Goal: Transaction & Acquisition: Subscribe to service/newsletter

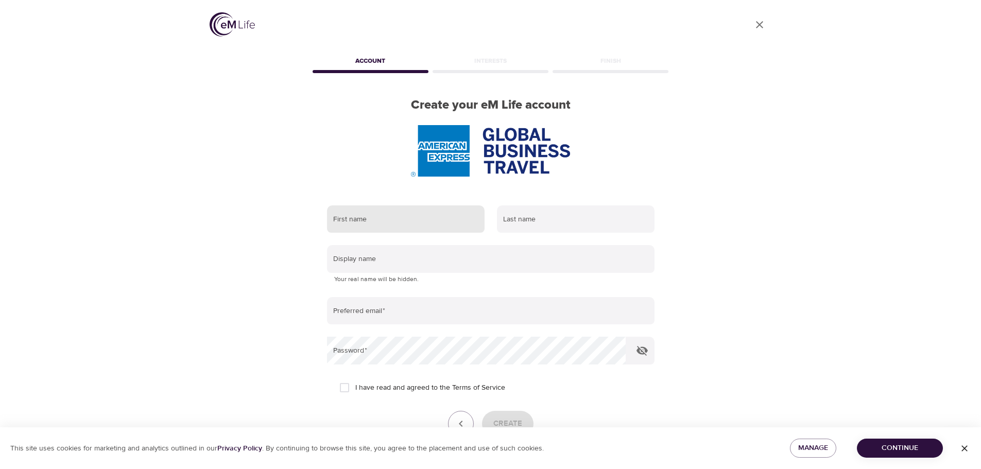
click at [422, 221] on input "text" at bounding box center [406, 220] width 158 height 28
type input "[PERSON_NAME]"
click at [519, 221] on input "text" at bounding box center [576, 220] width 158 height 28
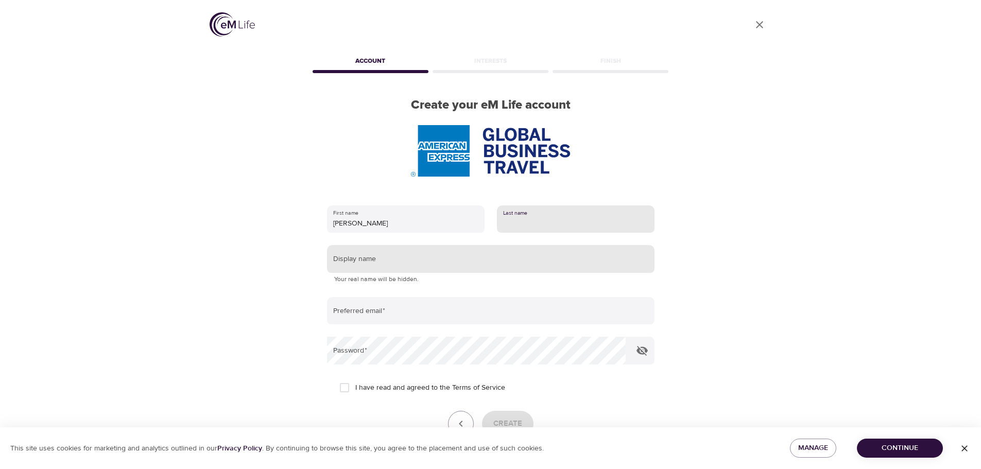
type input "Flauenskjold"
click at [487, 267] on input "text" at bounding box center [491, 259] width 328 height 28
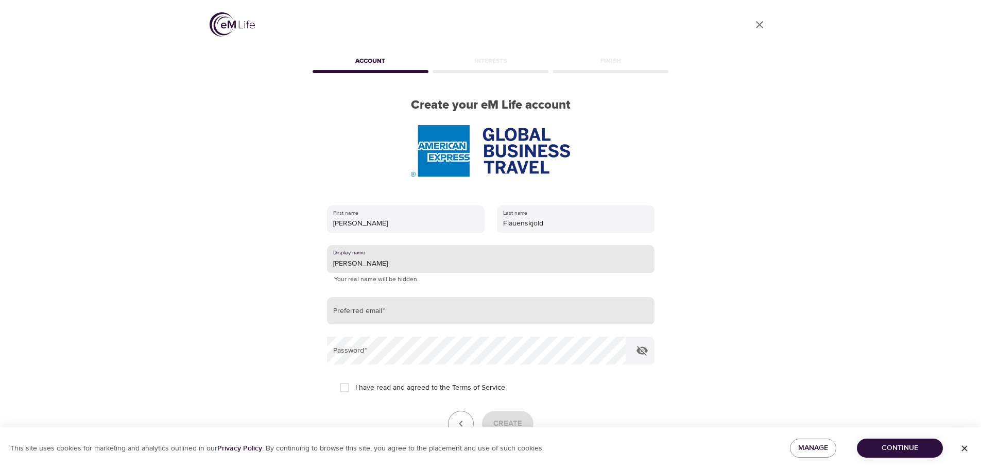
type input "[PERSON_NAME]"
click at [472, 302] on input "email" at bounding box center [491, 311] width 328 height 28
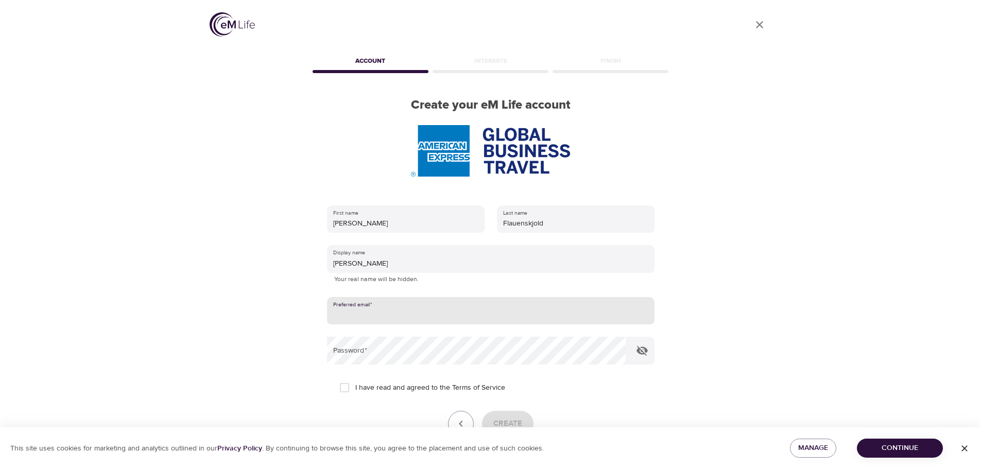
type input "[PERSON_NAME][EMAIL_ADDRESS][PERSON_NAME][DOMAIN_NAME]"
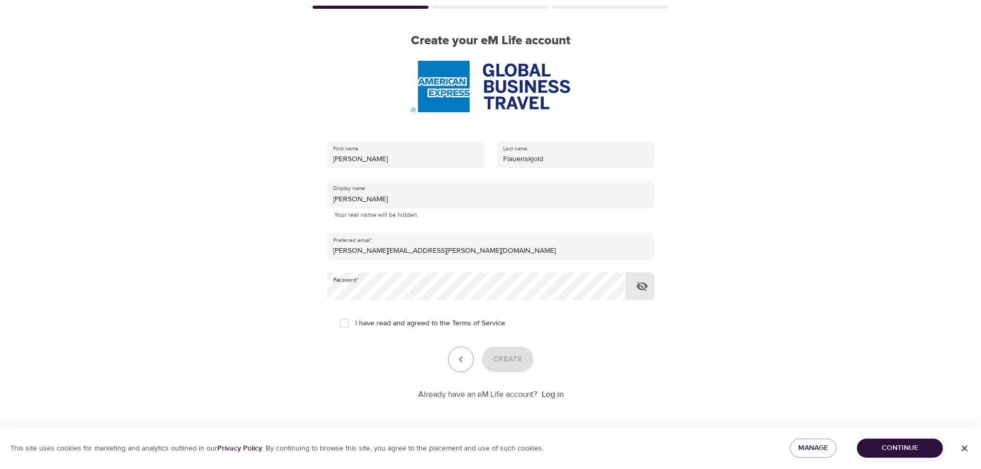
scroll to position [65, 0]
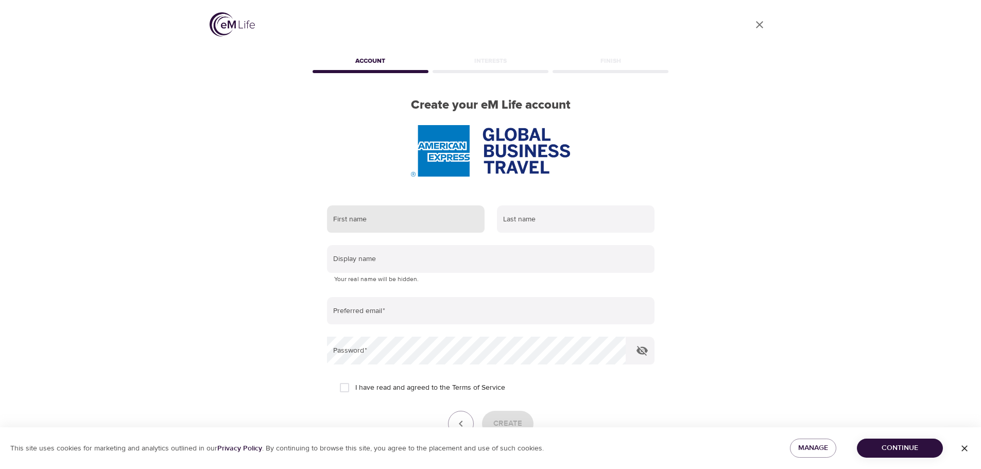
click at [427, 218] on input "text" at bounding box center [406, 220] width 158 height 28
type input "[PERSON_NAME]"
click at [535, 218] on input "text" at bounding box center [576, 220] width 158 height 28
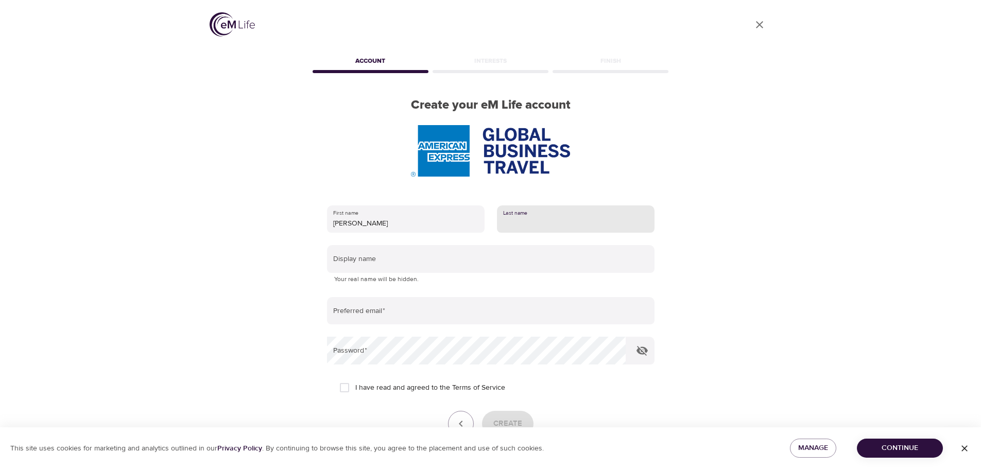
type input "Flauenskjold"
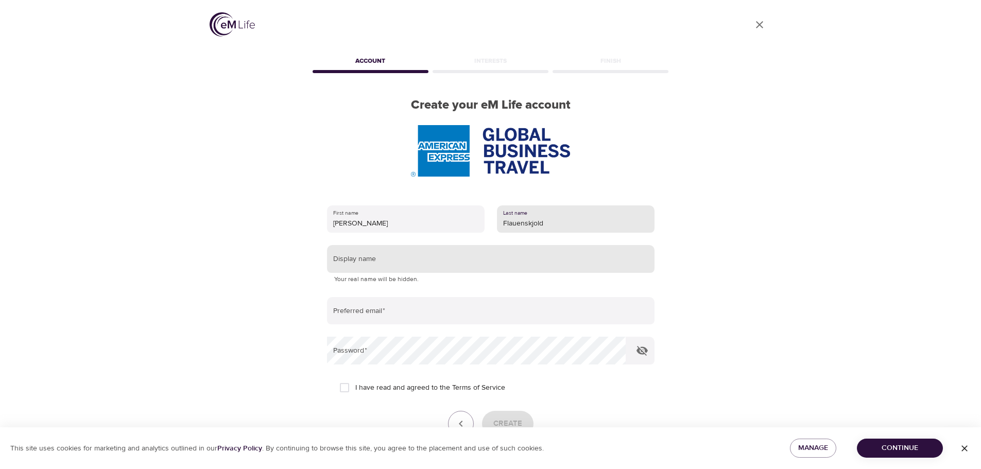
click at [487, 259] on input "text" at bounding box center [491, 259] width 328 height 28
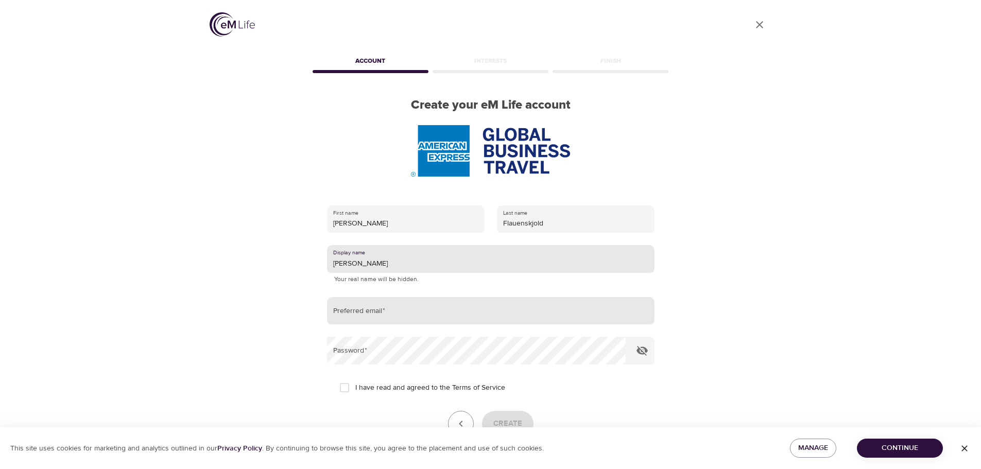
type input "[PERSON_NAME]"
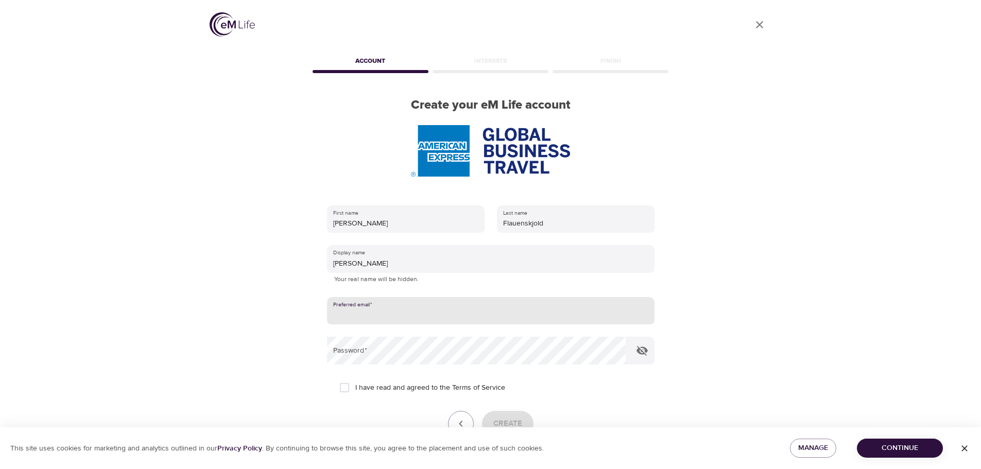
click at [436, 316] on input "email" at bounding box center [491, 311] width 328 height 28
type input "[PERSON_NAME][EMAIL_ADDRESS][PERSON_NAME][DOMAIN_NAME]"
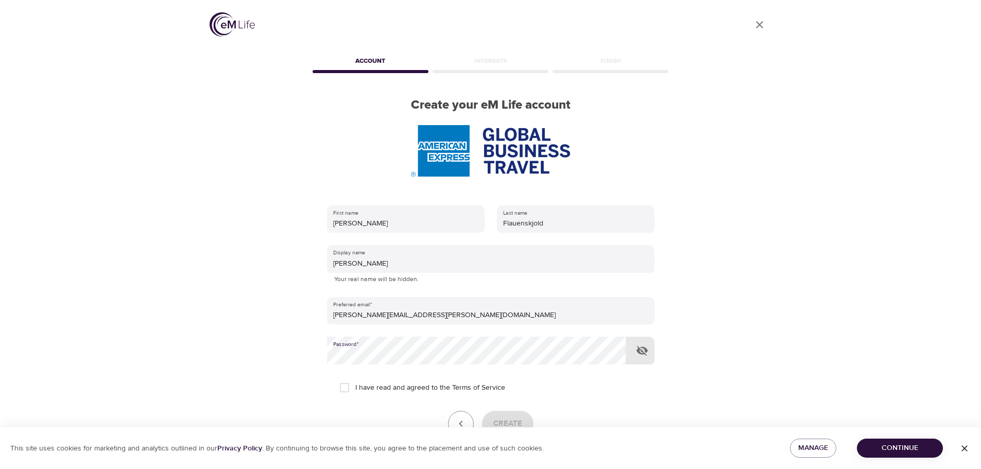
click at [345, 386] on input "I have read and agreed to the Terms of Service" at bounding box center [345, 388] width 22 height 22
checkbox input "true"
click at [502, 424] on span "Create" at bounding box center [507, 423] width 29 height 13
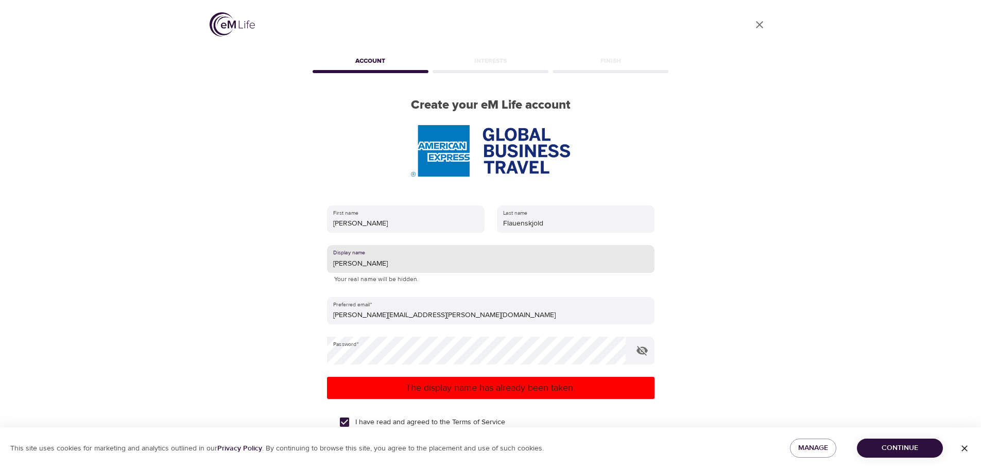
click at [387, 266] on input "[PERSON_NAME]" at bounding box center [491, 259] width 328 height 28
type input "S"
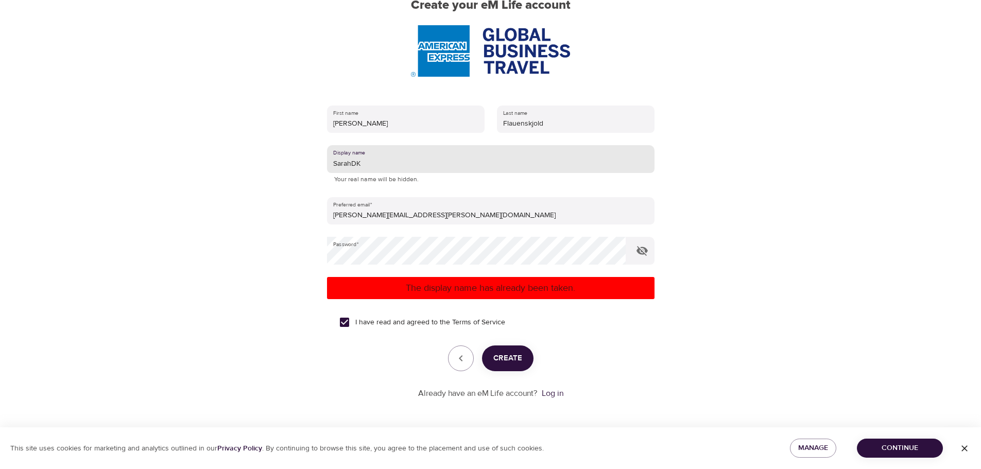
type input "SarahDK"
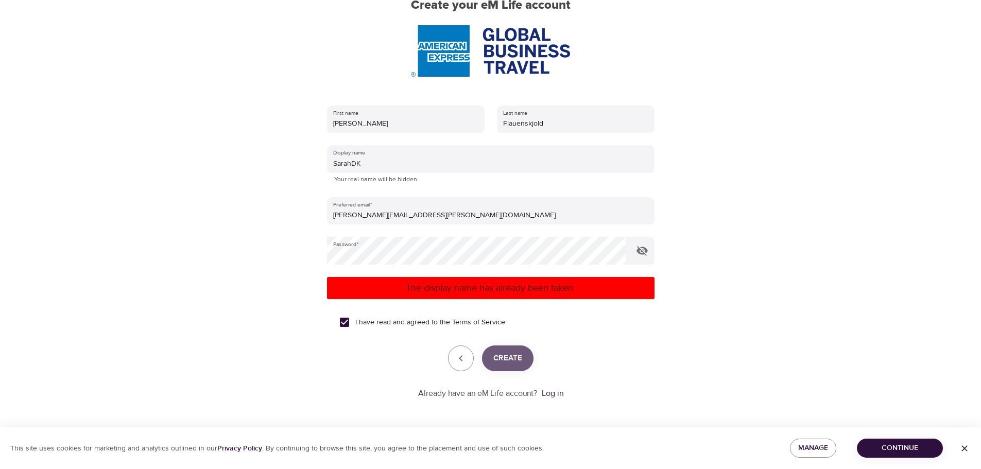
click at [509, 359] on span "Create" at bounding box center [507, 358] width 29 height 13
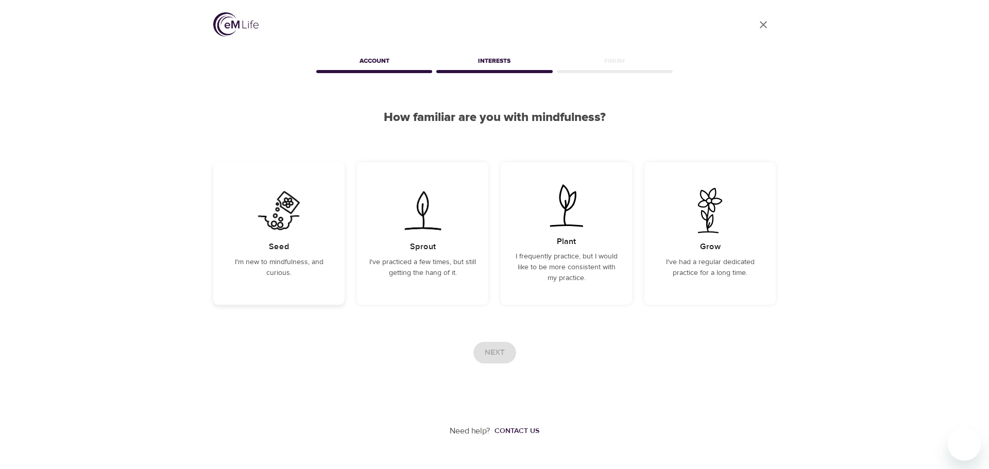
click at [312, 287] on div "Seed I'm new to mindfulness, and curious." at bounding box center [278, 233] width 131 height 143
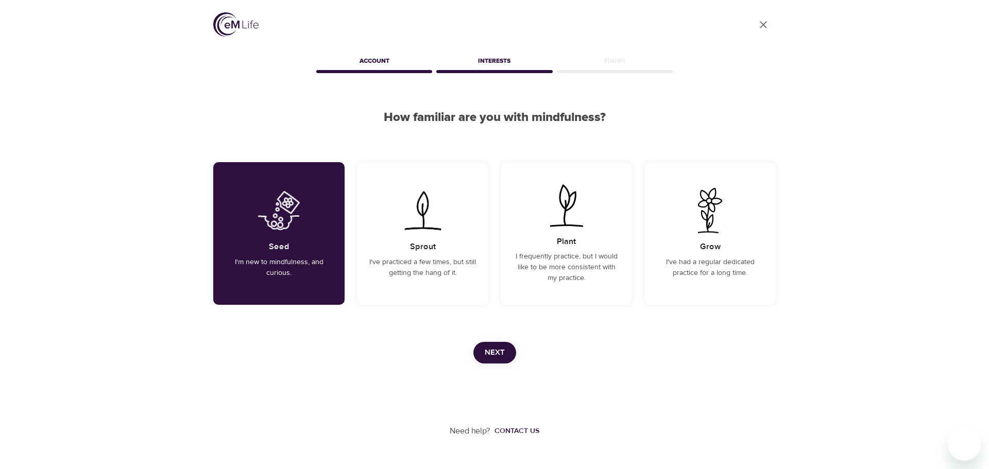
click at [488, 350] on span "Next" at bounding box center [495, 352] width 20 height 13
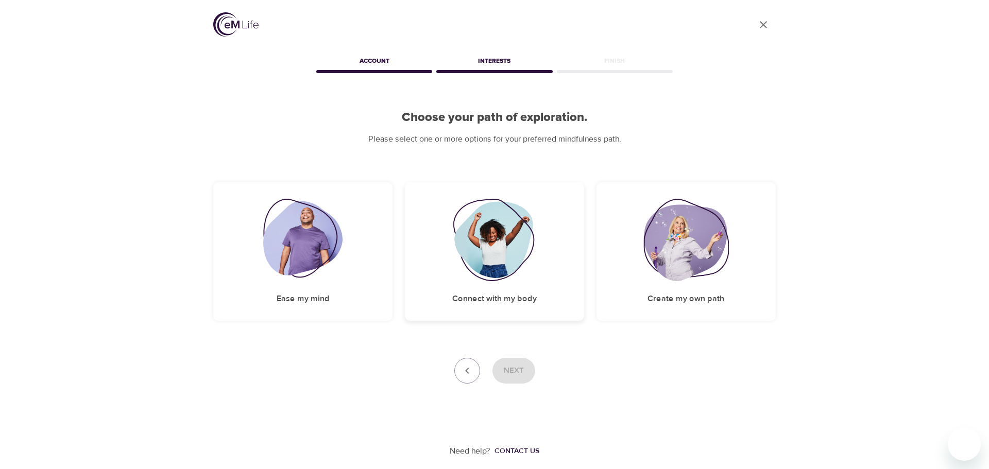
click at [516, 255] on img at bounding box center [494, 240] width 83 height 82
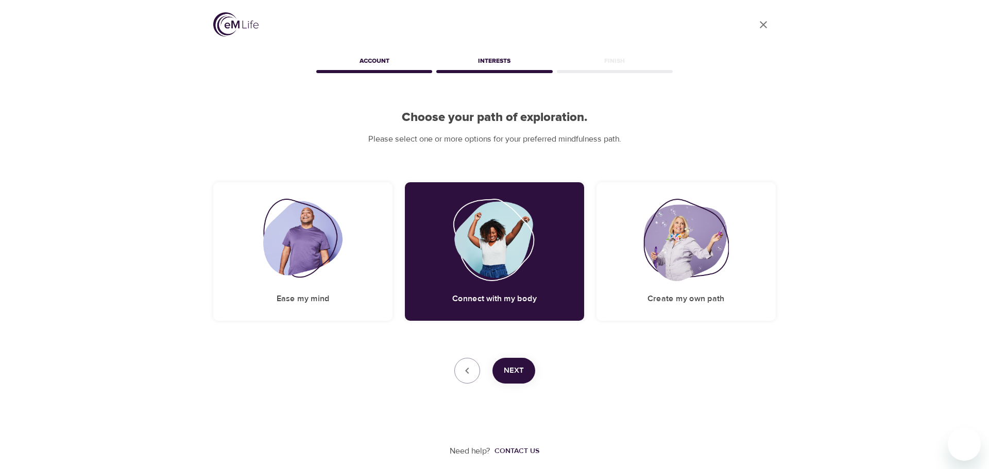
click at [507, 369] on span "Next" at bounding box center [514, 370] width 20 height 13
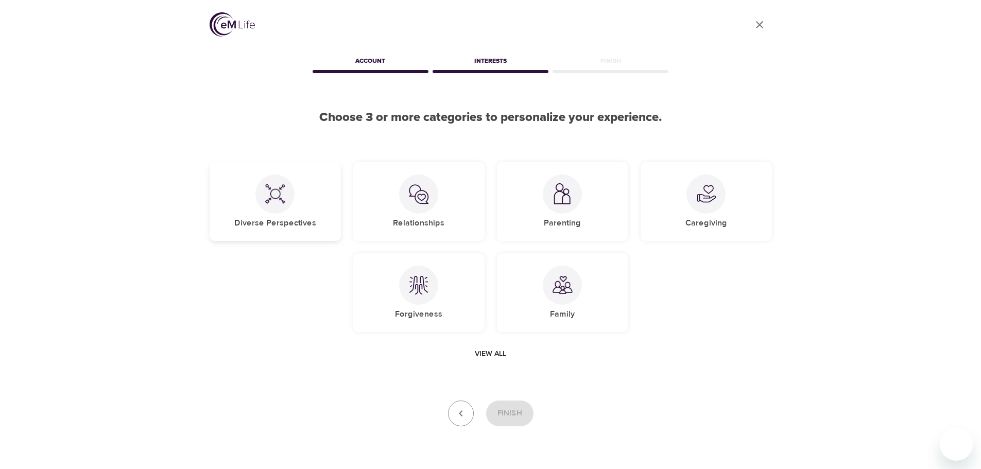
click at [284, 203] on img at bounding box center [275, 194] width 21 height 21
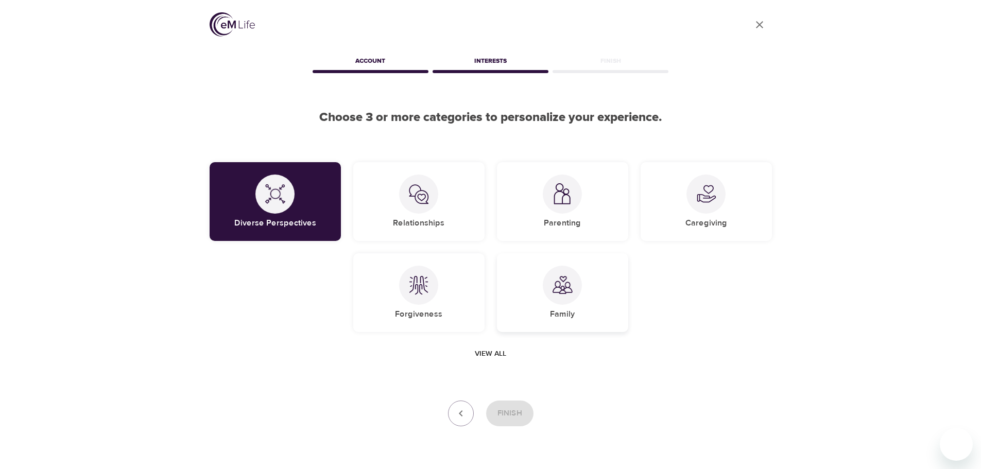
click at [560, 296] on div at bounding box center [562, 285] width 39 height 39
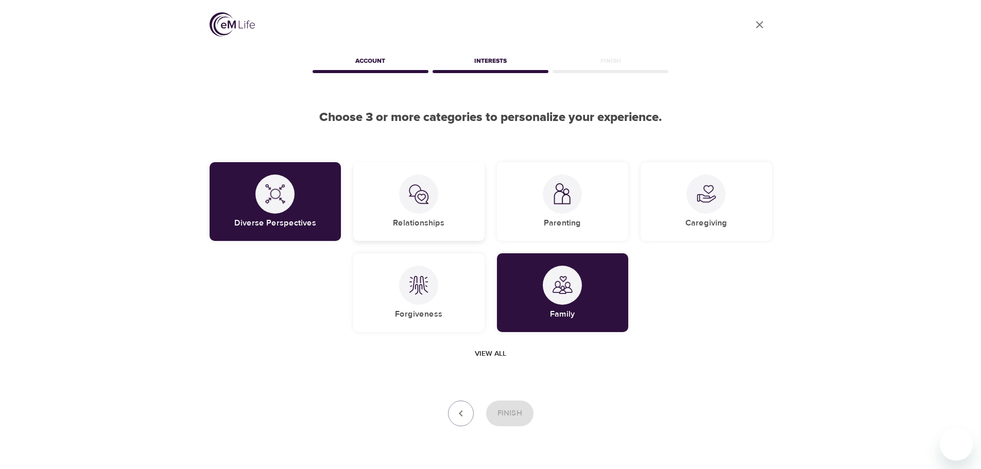
click at [430, 213] on div "Relationships" at bounding box center [418, 201] width 131 height 79
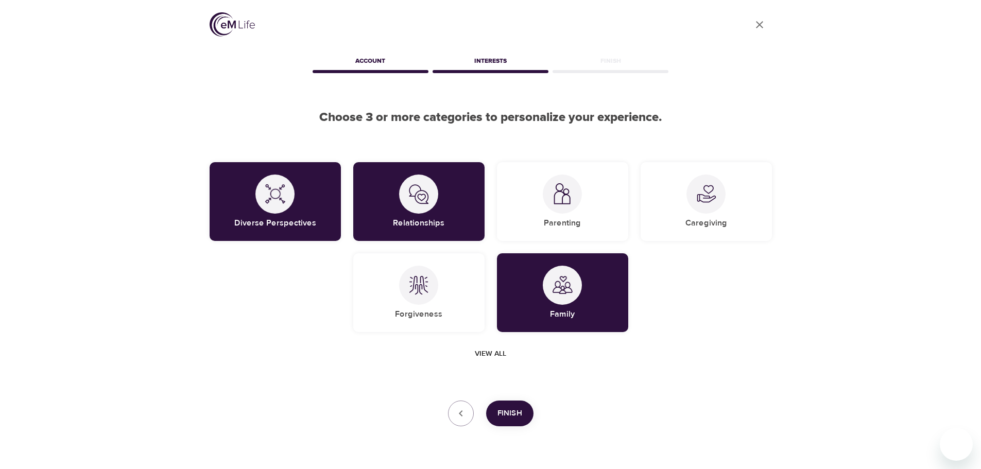
click at [516, 412] on span "Finish" at bounding box center [510, 413] width 25 height 13
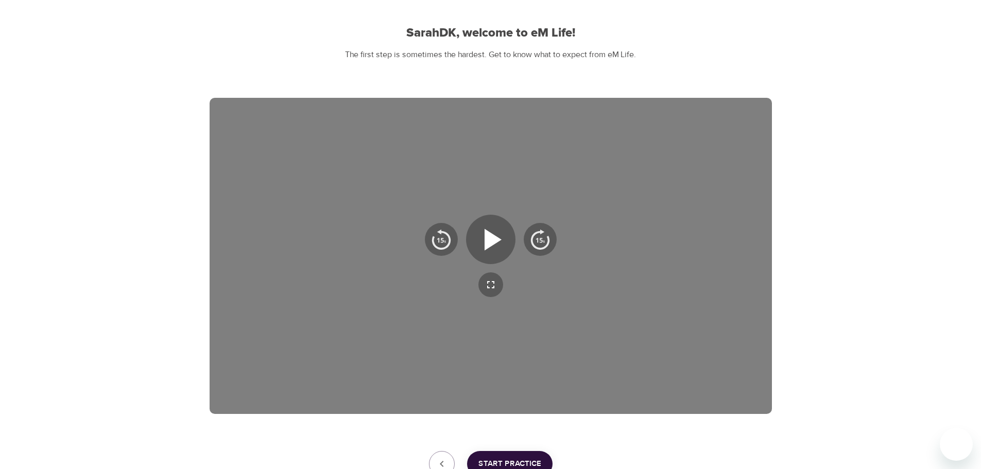
scroll to position [103, 0]
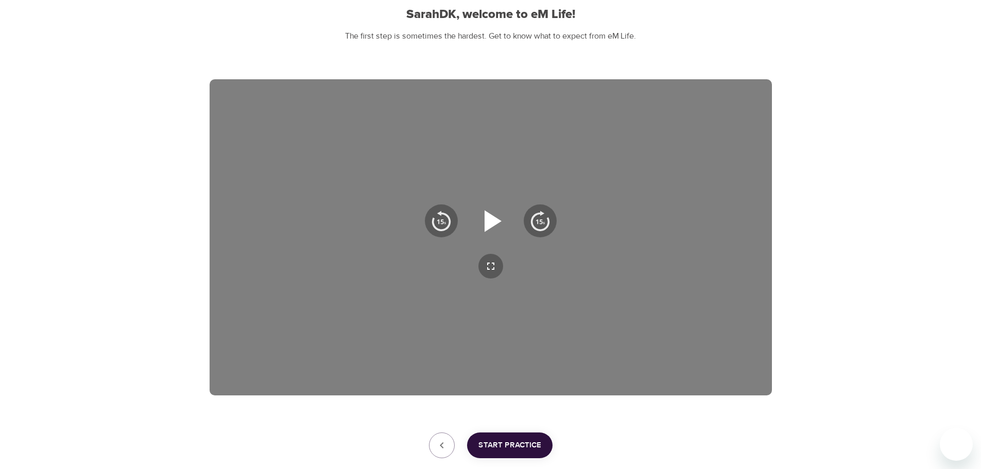
click at [492, 224] on icon "button" at bounding box center [493, 221] width 17 height 22
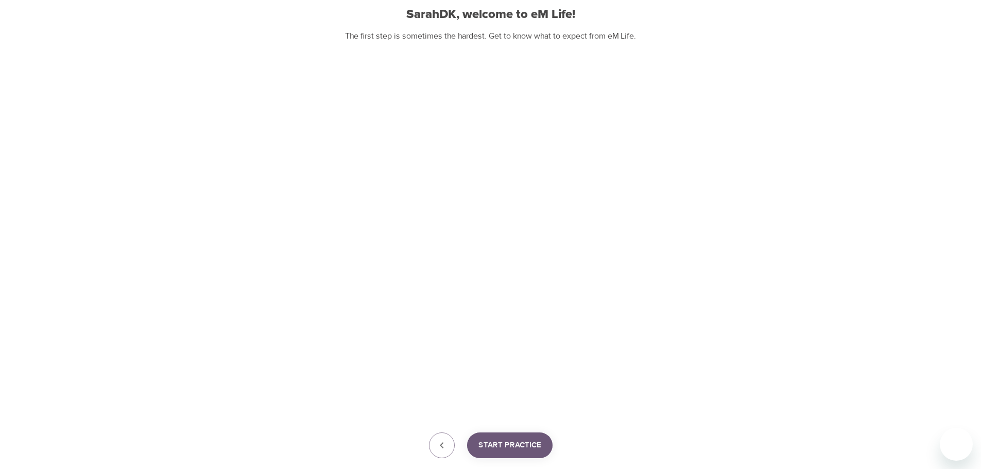
click at [503, 440] on span "Start Practice" at bounding box center [510, 445] width 63 height 13
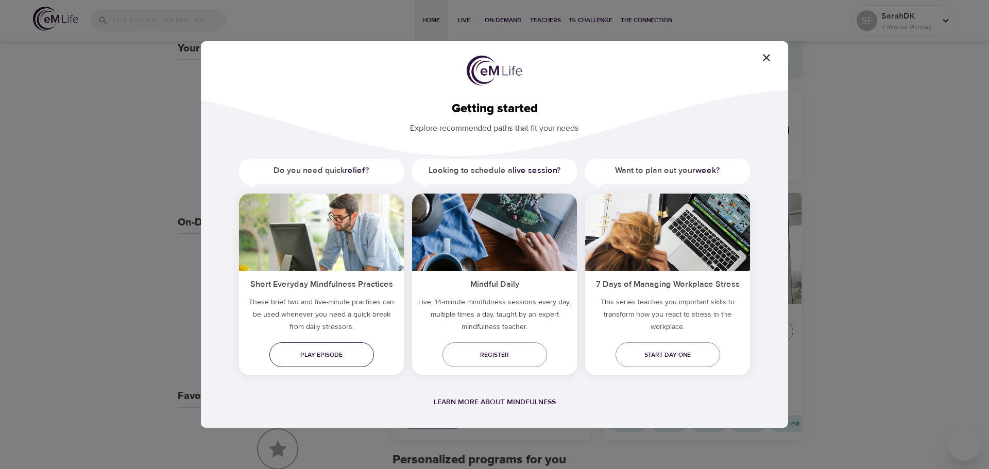
click at [337, 353] on span "Play episode" at bounding box center [322, 355] width 88 height 11
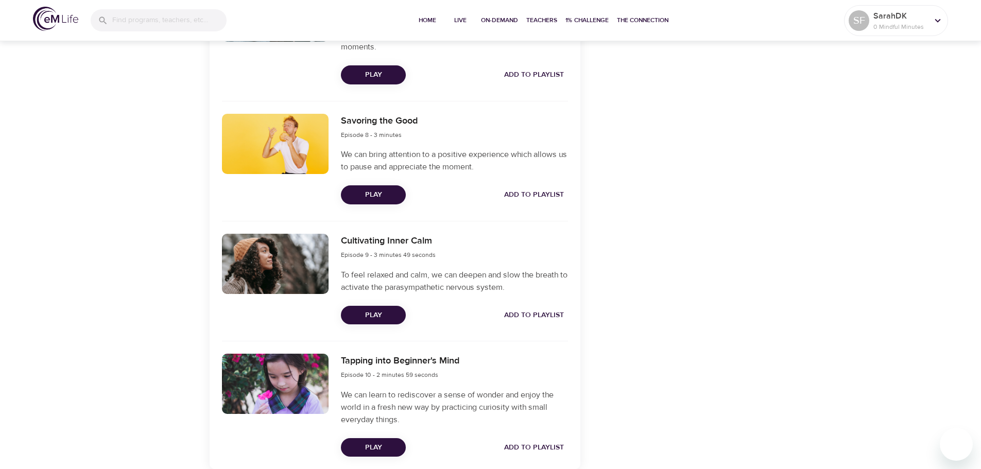
scroll to position [1284, 0]
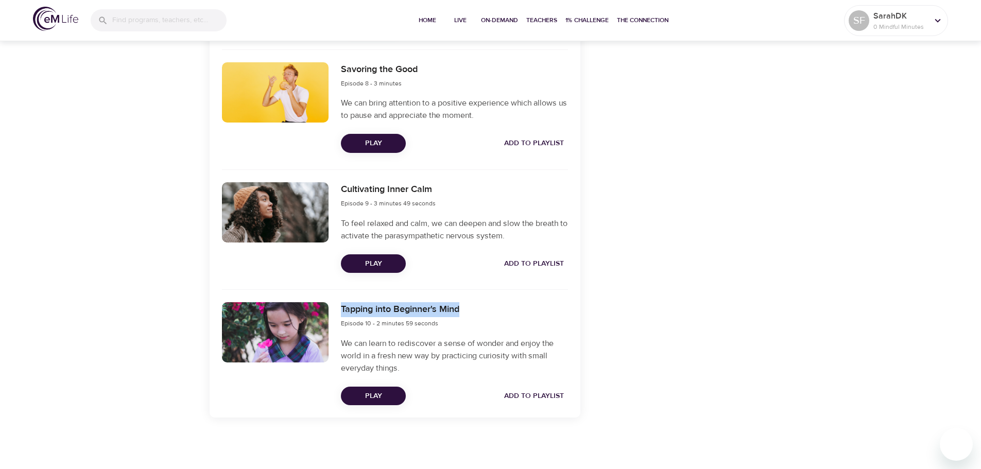
drag, startPoint x: 343, startPoint y: 311, endPoint x: 462, endPoint y: 310, distance: 119.5
click at [462, 310] on div "Tapping into Beginner's Mind Episode 10 - 2 minutes 59 seconds" at bounding box center [454, 315] width 227 height 27
copy h6 "Tapping into Beginner's Mind"
click at [370, 398] on span "Play" at bounding box center [373, 396] width 48 height 13
click at [493, 332] on div "Tapping into Beginner's Mind Episode 10 - 2 minutes 59 seconds We can learn to …" at bounding box center [454, 353] width 239 height 115
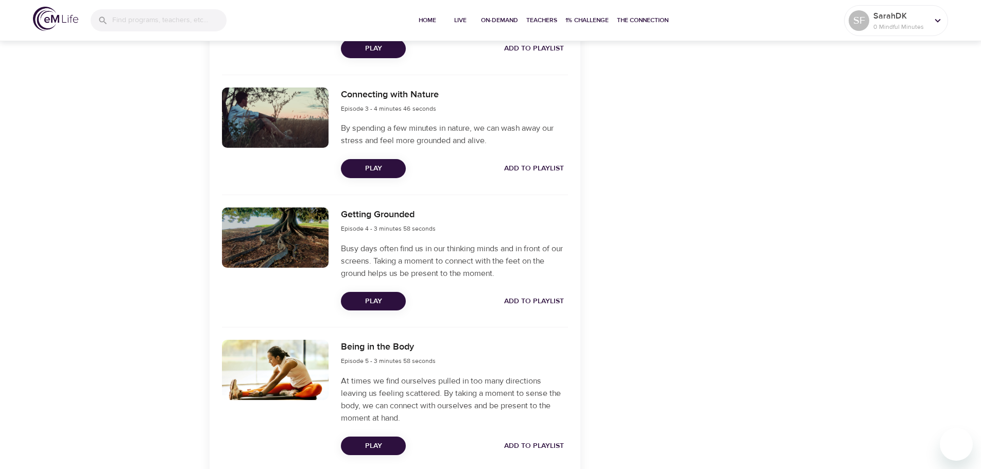
scroll to position [615, 0]
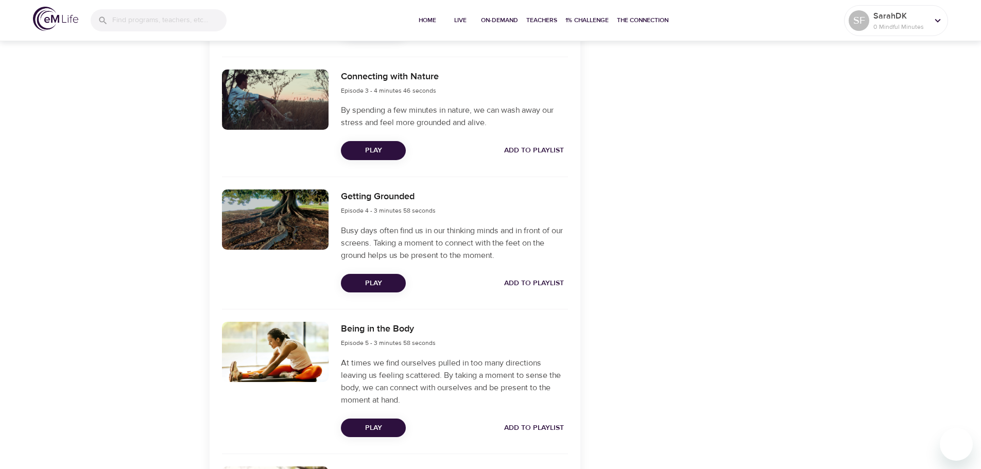
click at [391, 281] on span "Play" at bounding box center [373, 283] width 48 height 13
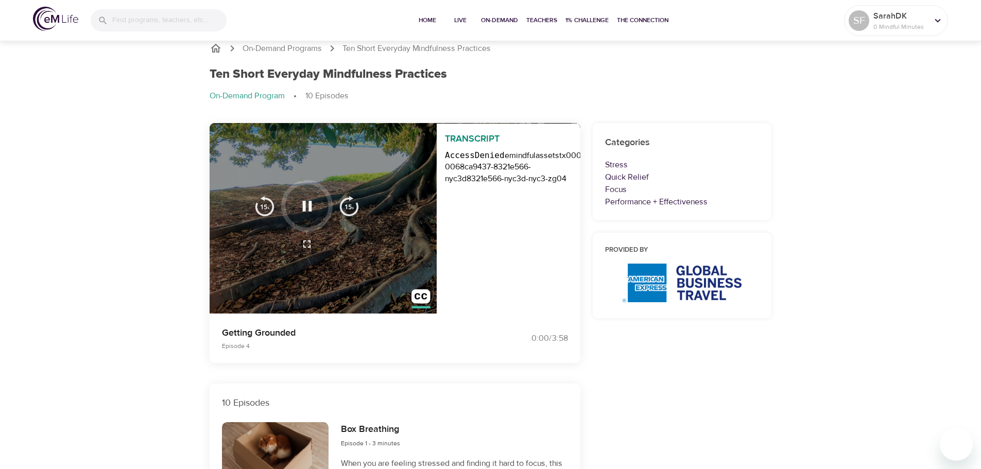
scroll to position [0, 0]
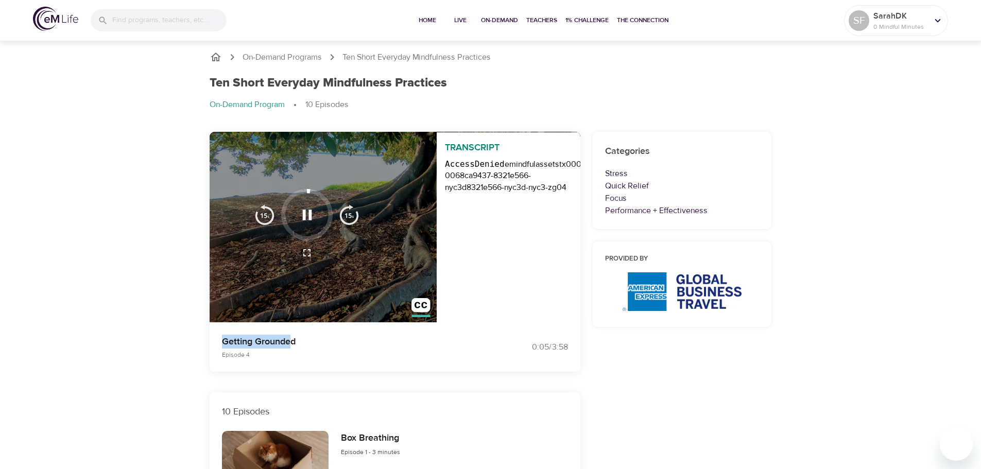
drag, startPoint x: 224, startPoint y: 341, endPoint x: 290, endPoint y: 337, distance: 66.6
click at [290, 337] on p "Getting Grounded" at bounding box center [350, 342] width 257 height 14
click at [363, 366] on div "Getting Grounded Episode 4" at bounding box center [350, 347] width 269 height 37
drag, startPoint x: 223, startPoint y: 342, endPoint x: 296, endPoint y: 340, distance: 73.2
click at [296, 340] on p "Getting Grounded" at bounding box center [350, 342] width 257 height 14
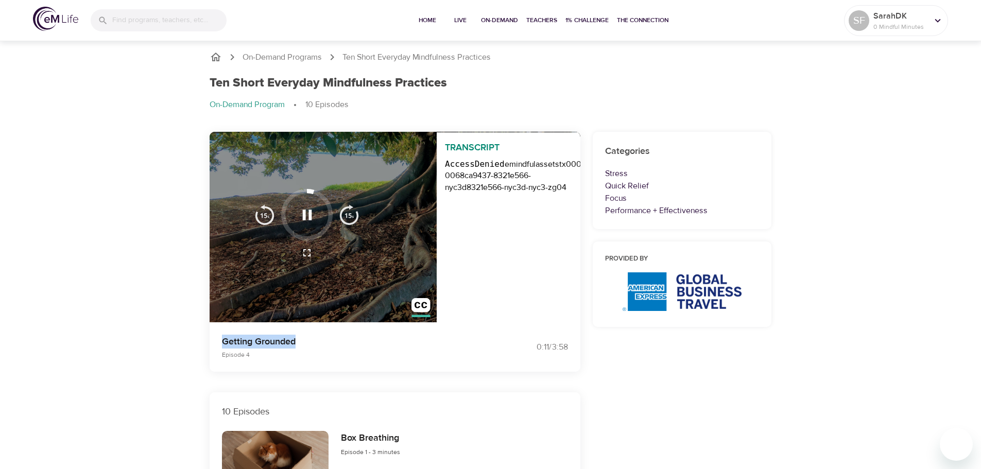
copy p "Getting Grounded"
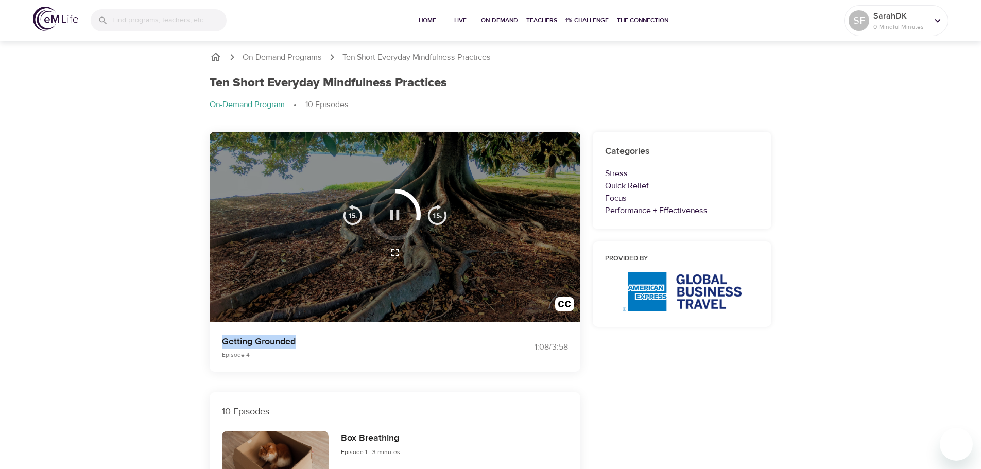
click at [391, 215] on icon "button" at bounding box center [394, 215] width 9 height 10
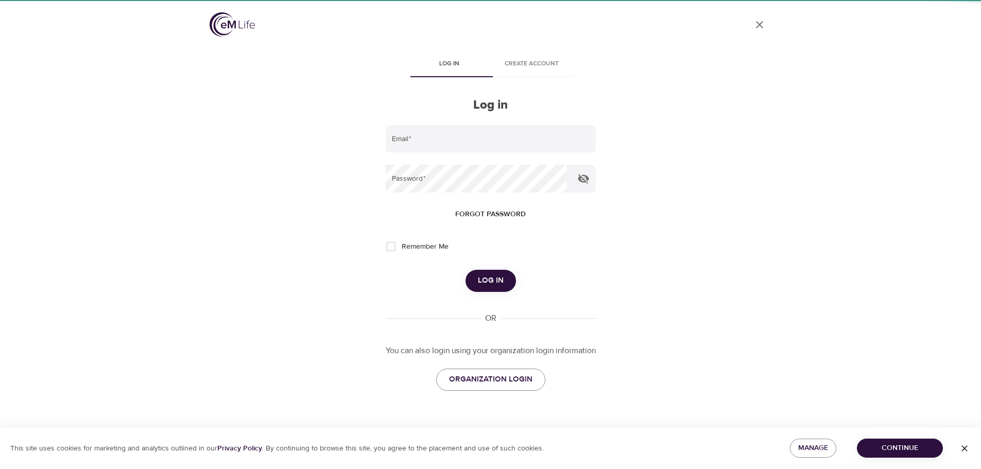
type input "[PERSON_NAME][EMAIL_ADDRESS][PERSON_NAME][DOMAIN_NAME]"
